Goal: Information Seeking & Learning: Find specific fact

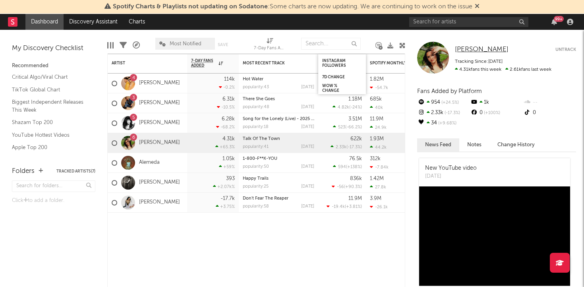
click at [481, 48] on span "[PERSON_NAME]" at bounding box center [482, 49] width 54 height 7
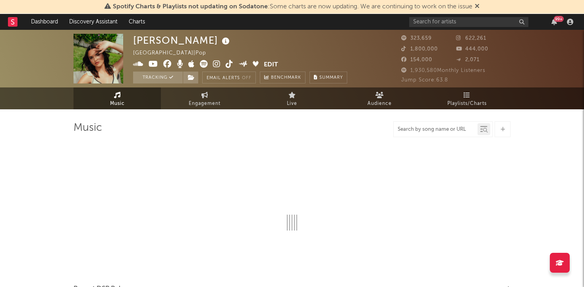
click at [423, 131] on input "text" at bounding box center [436, 129] width 84 height 6
type input "Talk"
select select "6m"
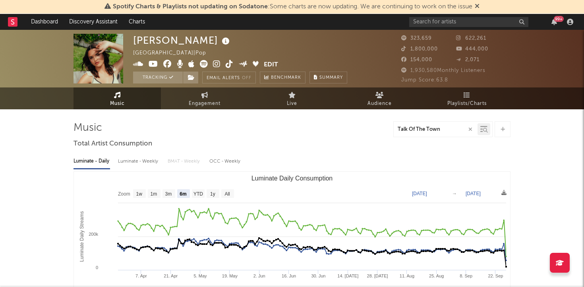
type input "Talk Of The Town"
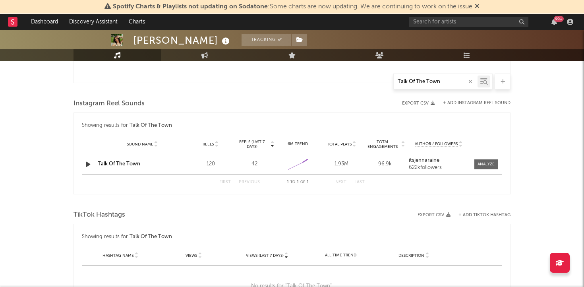
scroll to position [498, 0]
click at [482, 163] on div at bounding box center [486, 164] width 17 height 6
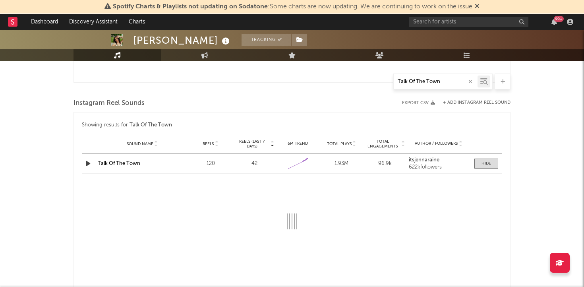
select select "1w"
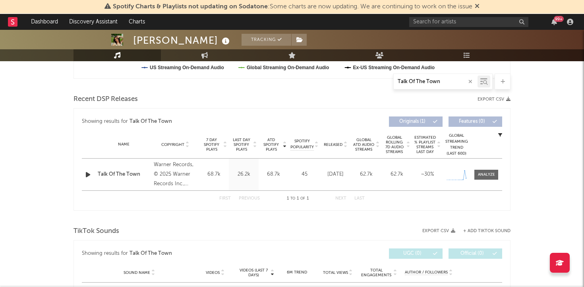
scroll to position [258, 0]
